Goal: Task Accomplishment & Management: Use online tool/utility

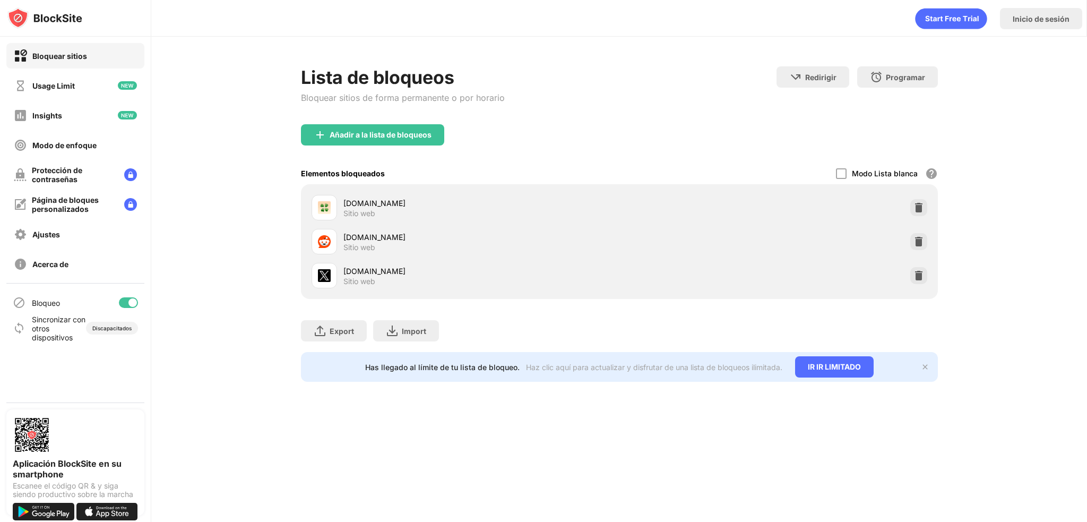
click at [917, 241] on img at bounding box center [918, 241] width 11 height 11
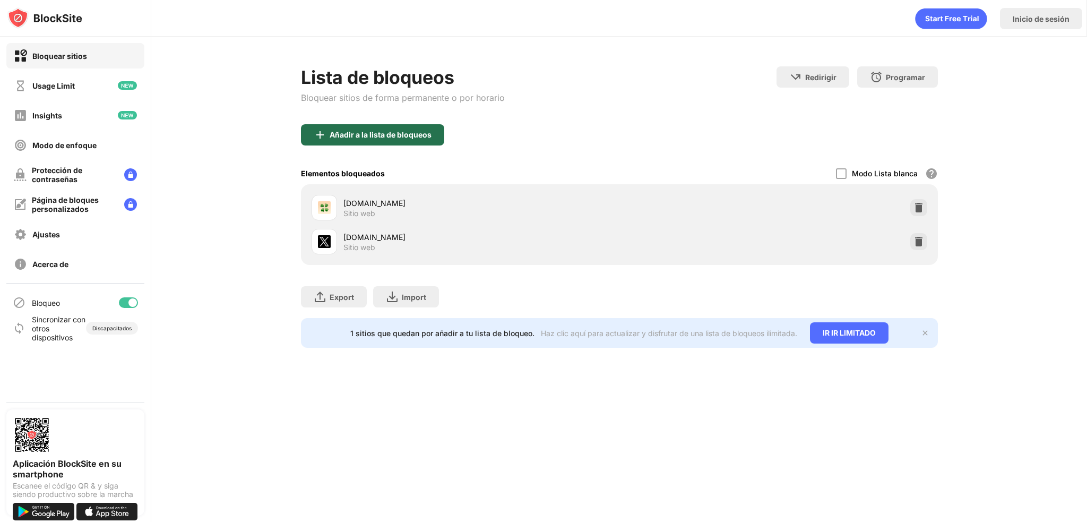
click at [417, 125] on div "Añadir a la lista de bloqueos" at bounding box center [372, 134] width 143 height 21
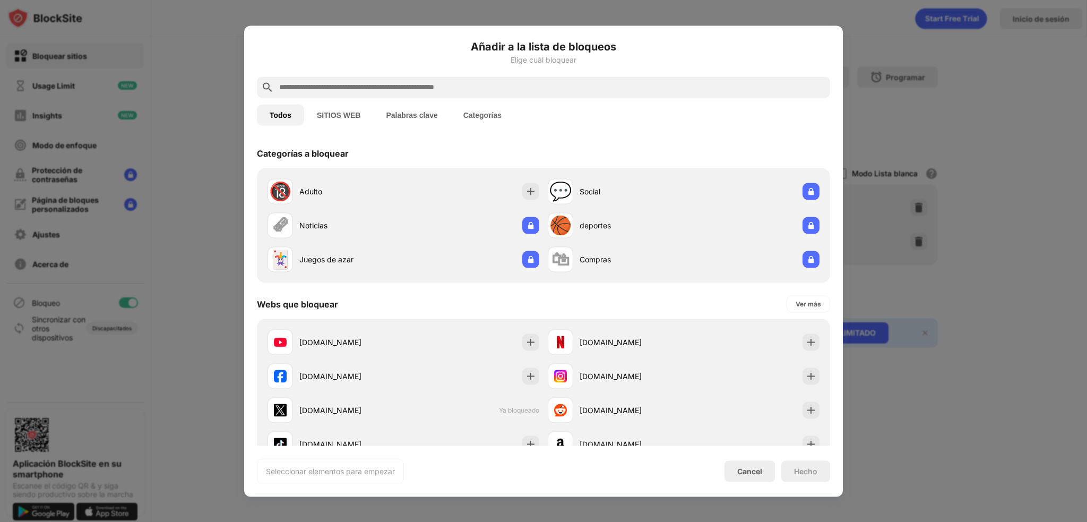
click at [400, 88] on input "text" at bounding box center [552, 87] width 548 height 13
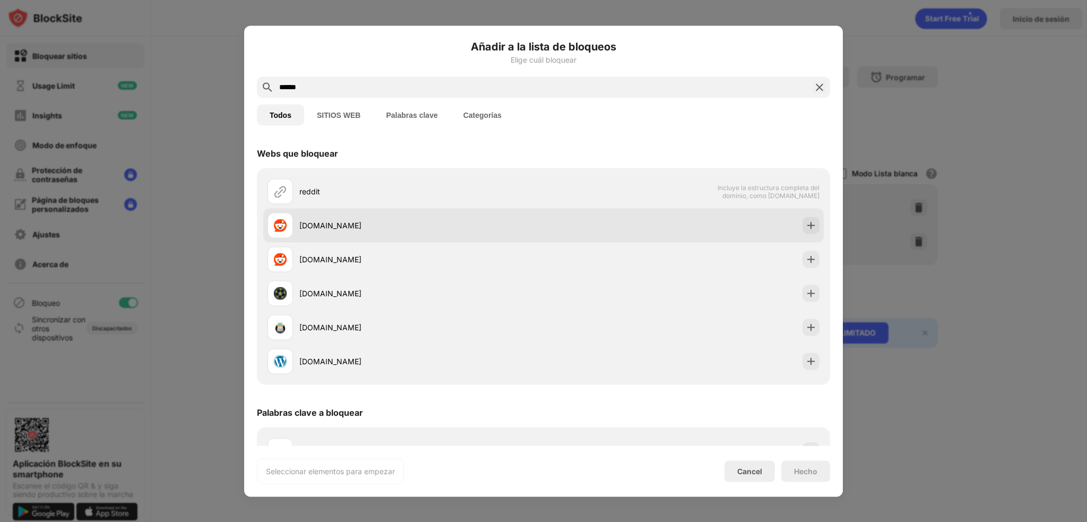
type input "******"
click at [422, 211] on div "[DOMAIN_NAME]" at bounding box center [543, 225] width 560 height 34
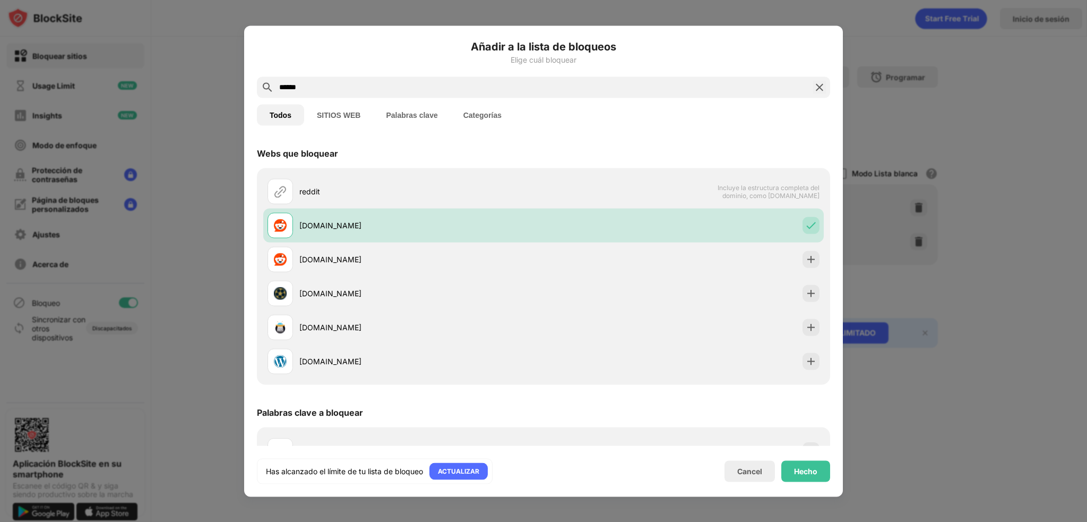
click at [790, 469] on div "Hecho" at bounding box center [805, 470] width 49 height 21
